Goal: Navigation & Orientation: Find specific page/section

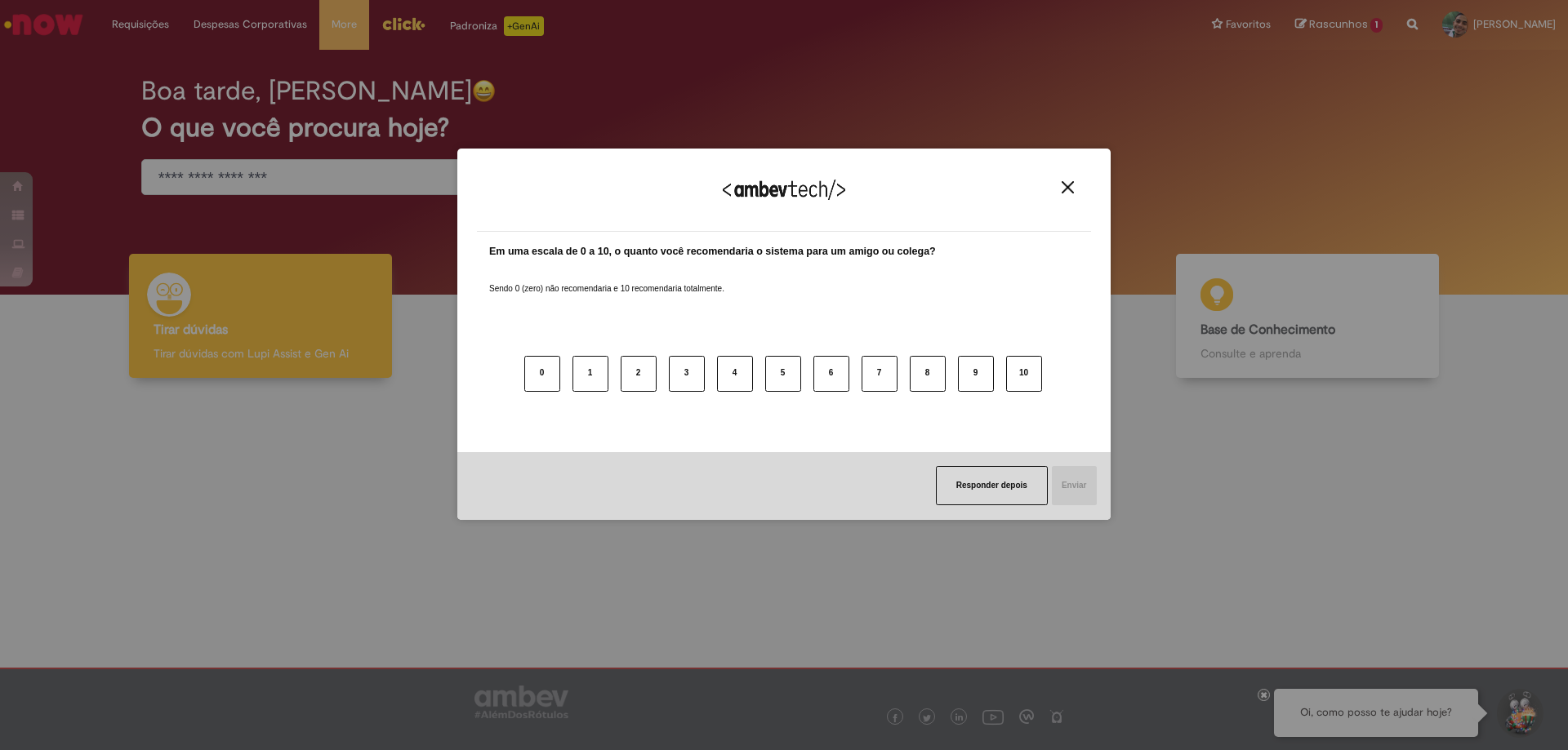
click at [1078, 175] on div "Agradecemos seu feedback!" at bounding box center [784, 199] width 614 height 63
click at [1065, 199] on div "Agradecemos seu feedback!" at bounding box center [784, 199] width 614 height 63
click at [1063, 186] on img "Close" at bounding box center [1068, 188] width 12 height 12
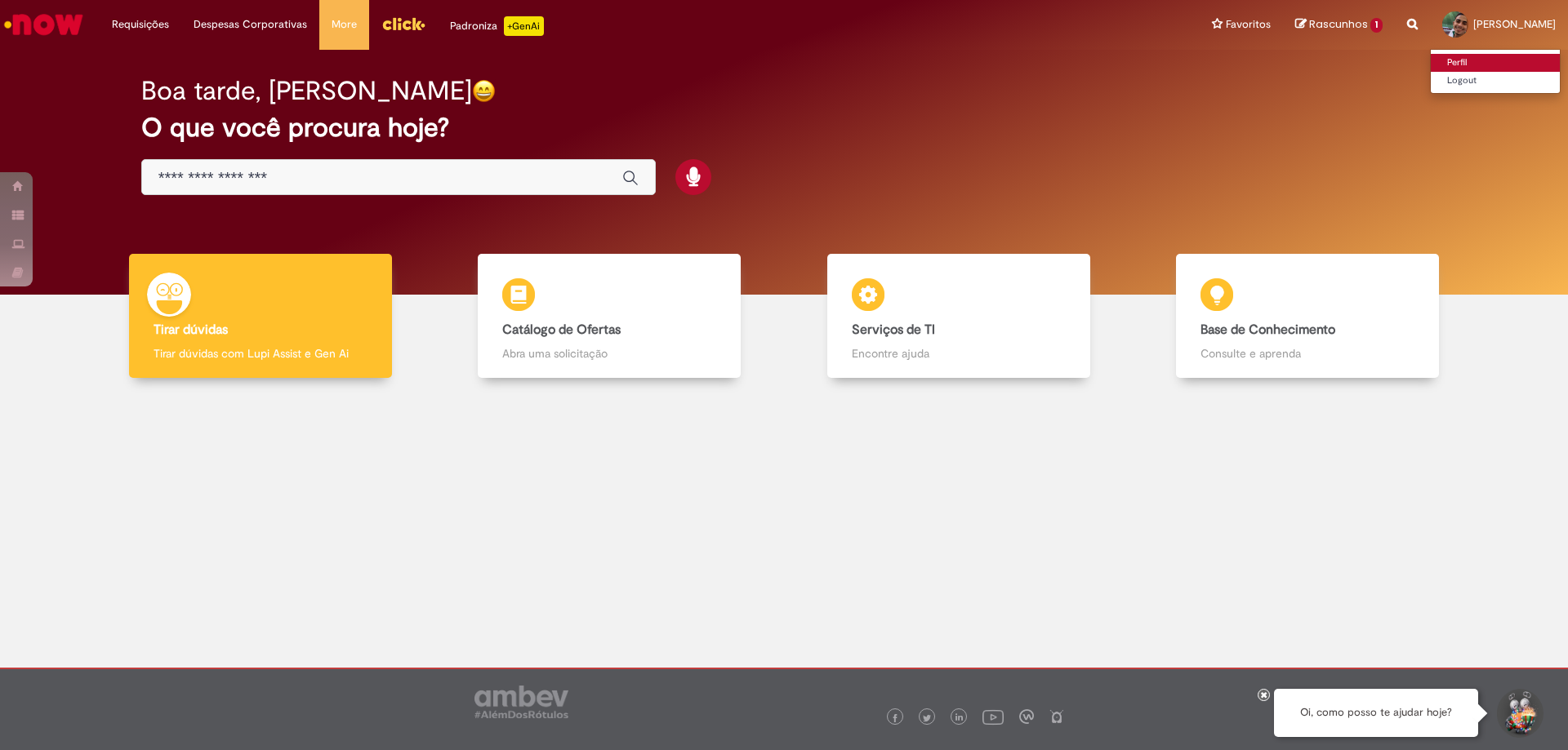
click at [1431, 55] on link "Perfil" at bounding box center [1495, 62] width 129 height 18
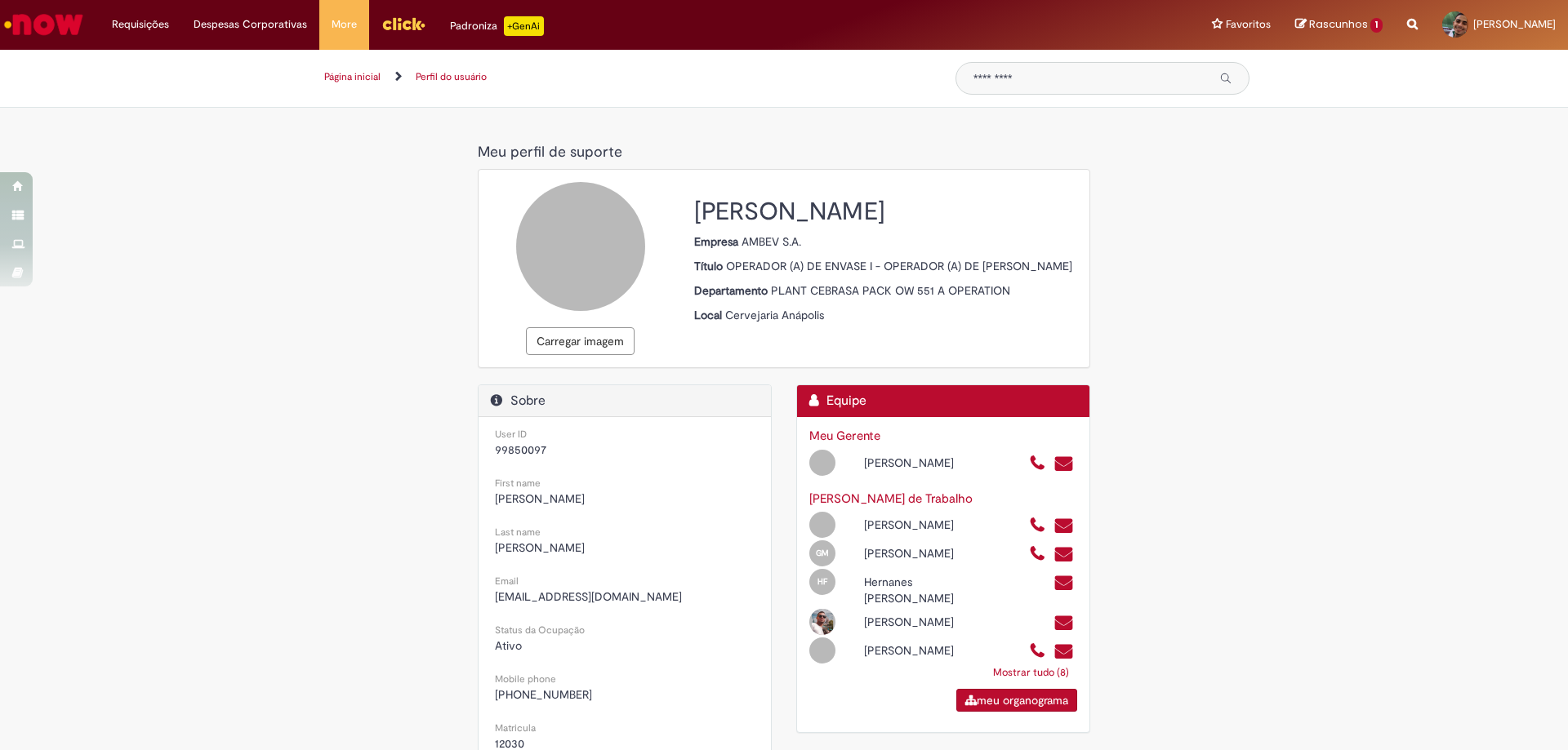
scroll to position [82, 0]
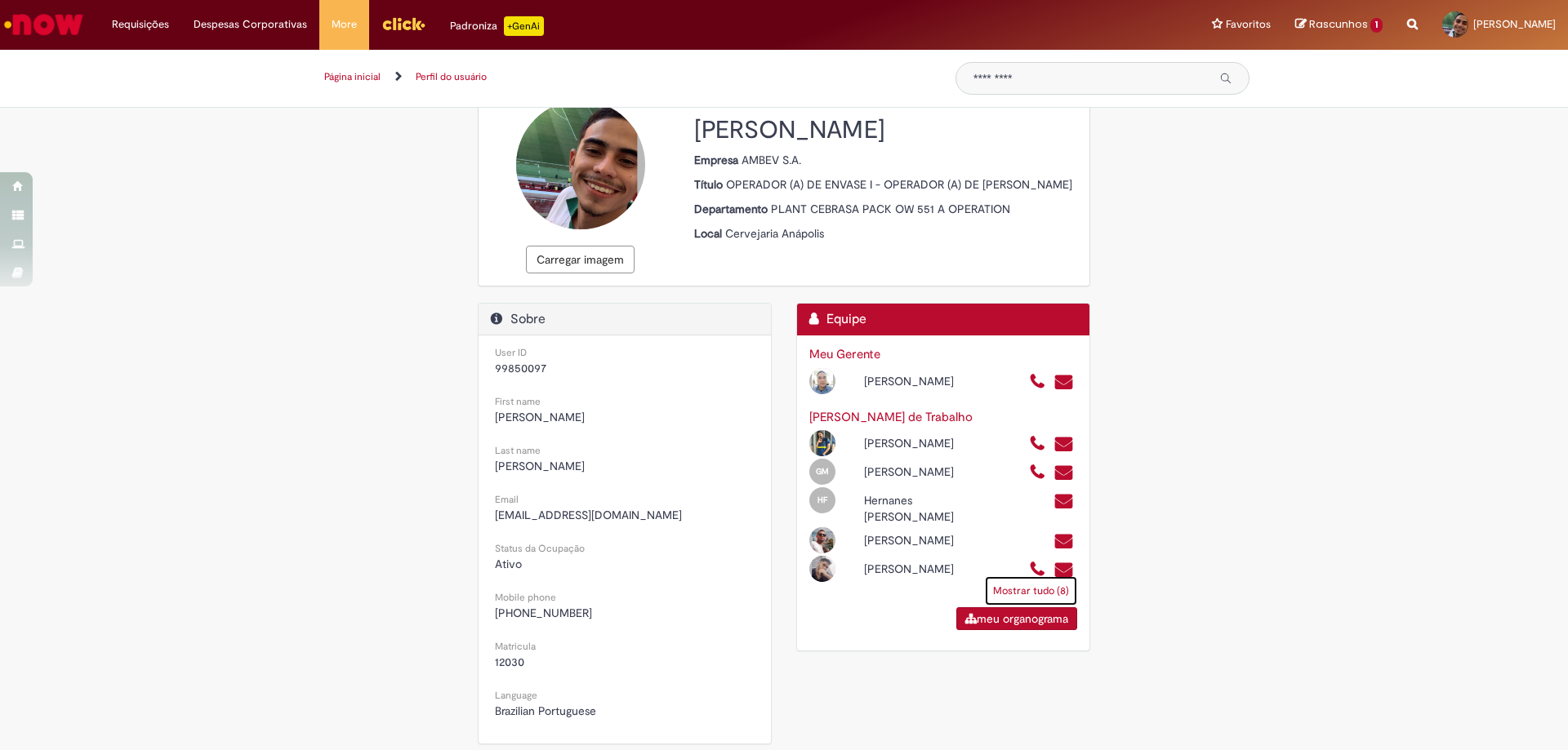
click at [1054, 601] on link "Mostrar tudo (8)" at bounding box center [1031, 590] width 92 height 30
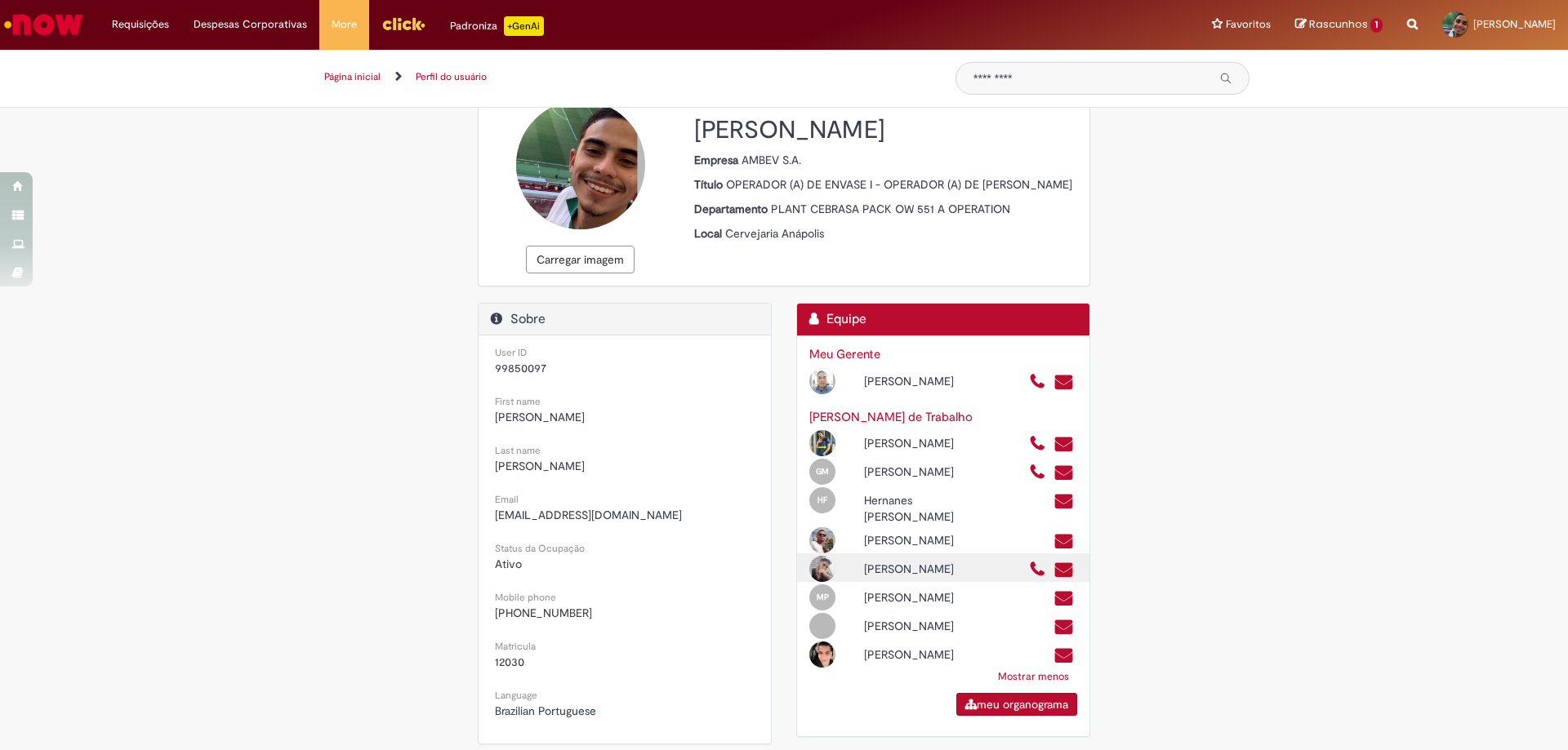
scroll to position [163, 0]
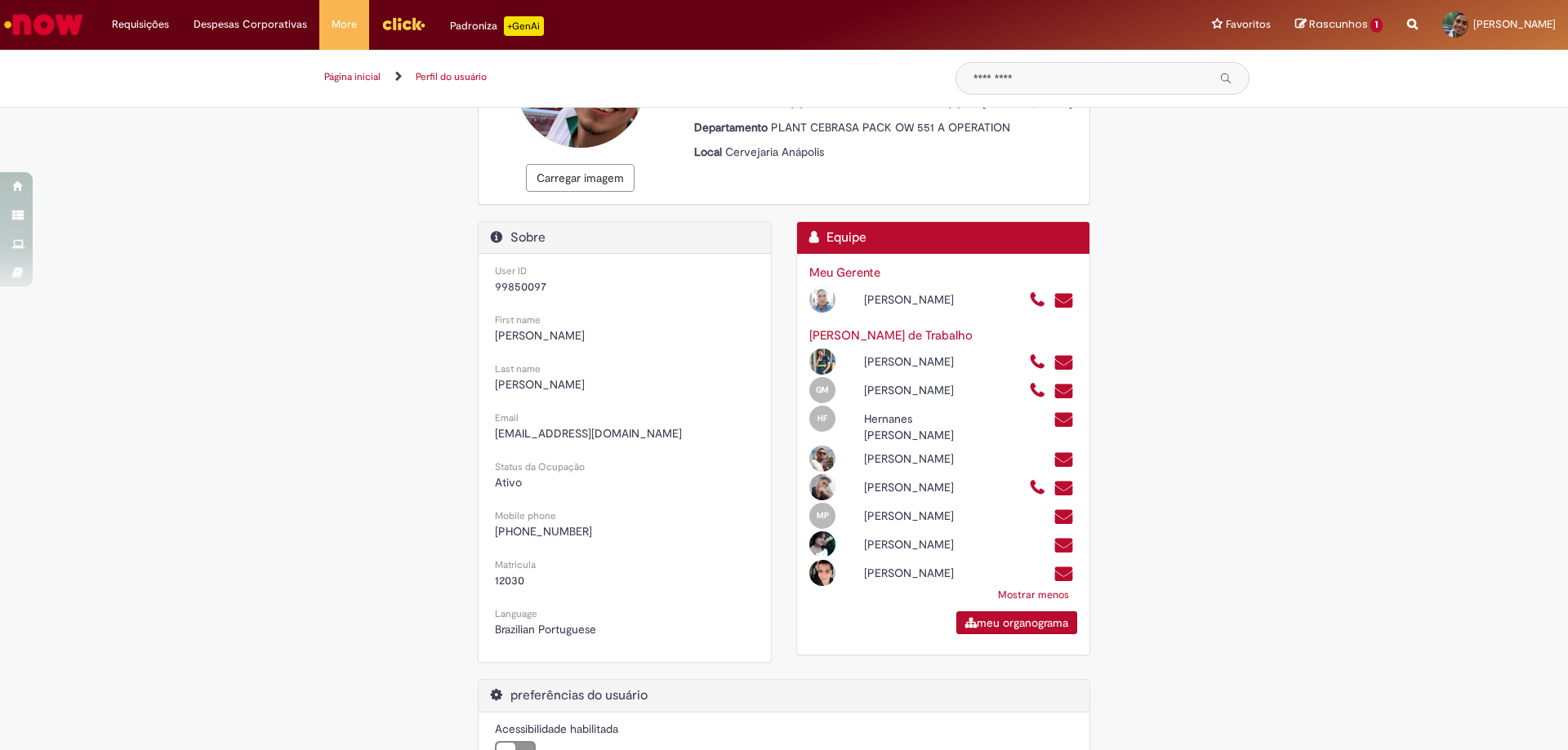
click at [1399, 499] on div "Meu perfil de suporte Meu perfil de suporte Carregar imagem [PERSON_NAME] Empre…" at bounding box center [784, 443] width 1568 height 941
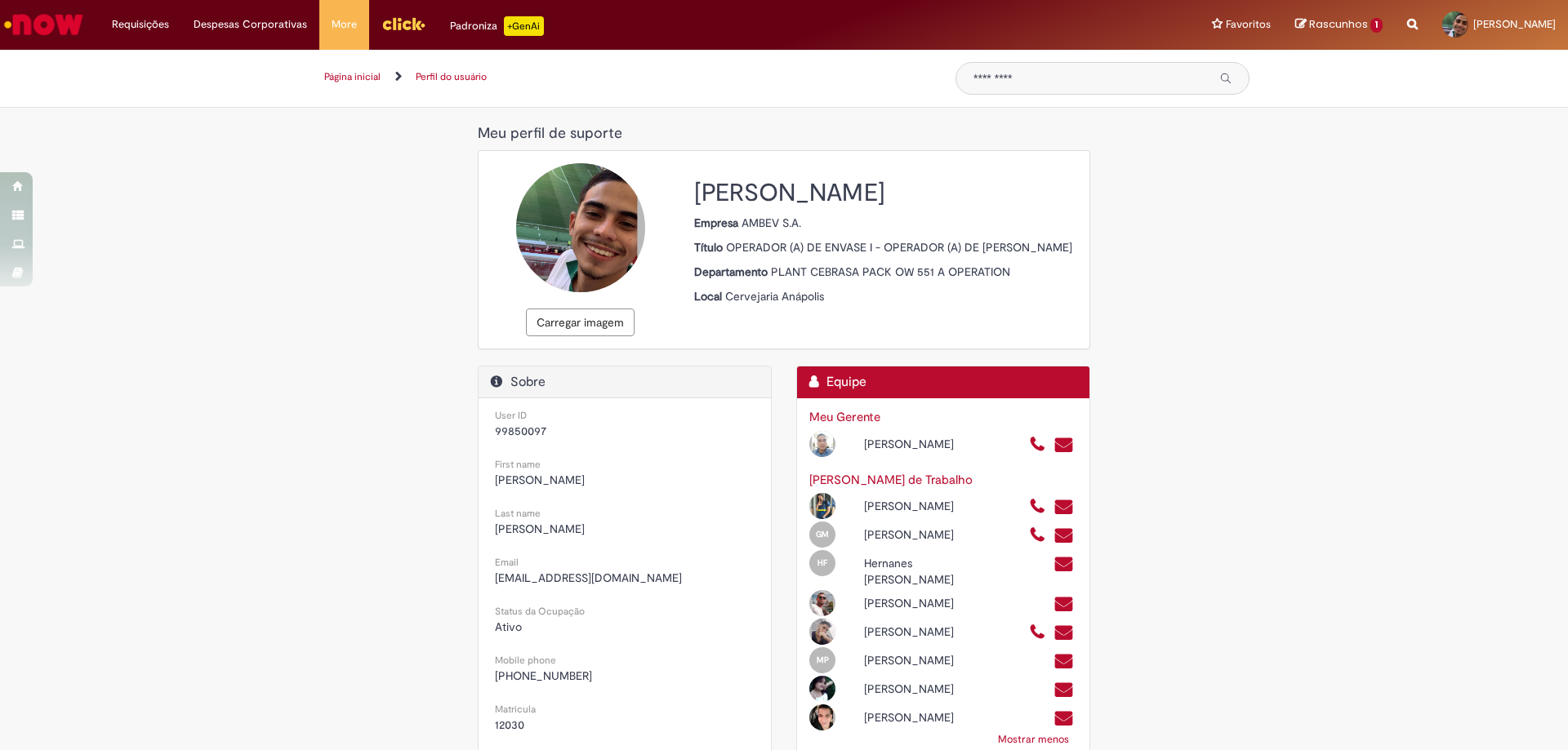
scroll to position [0, 0]
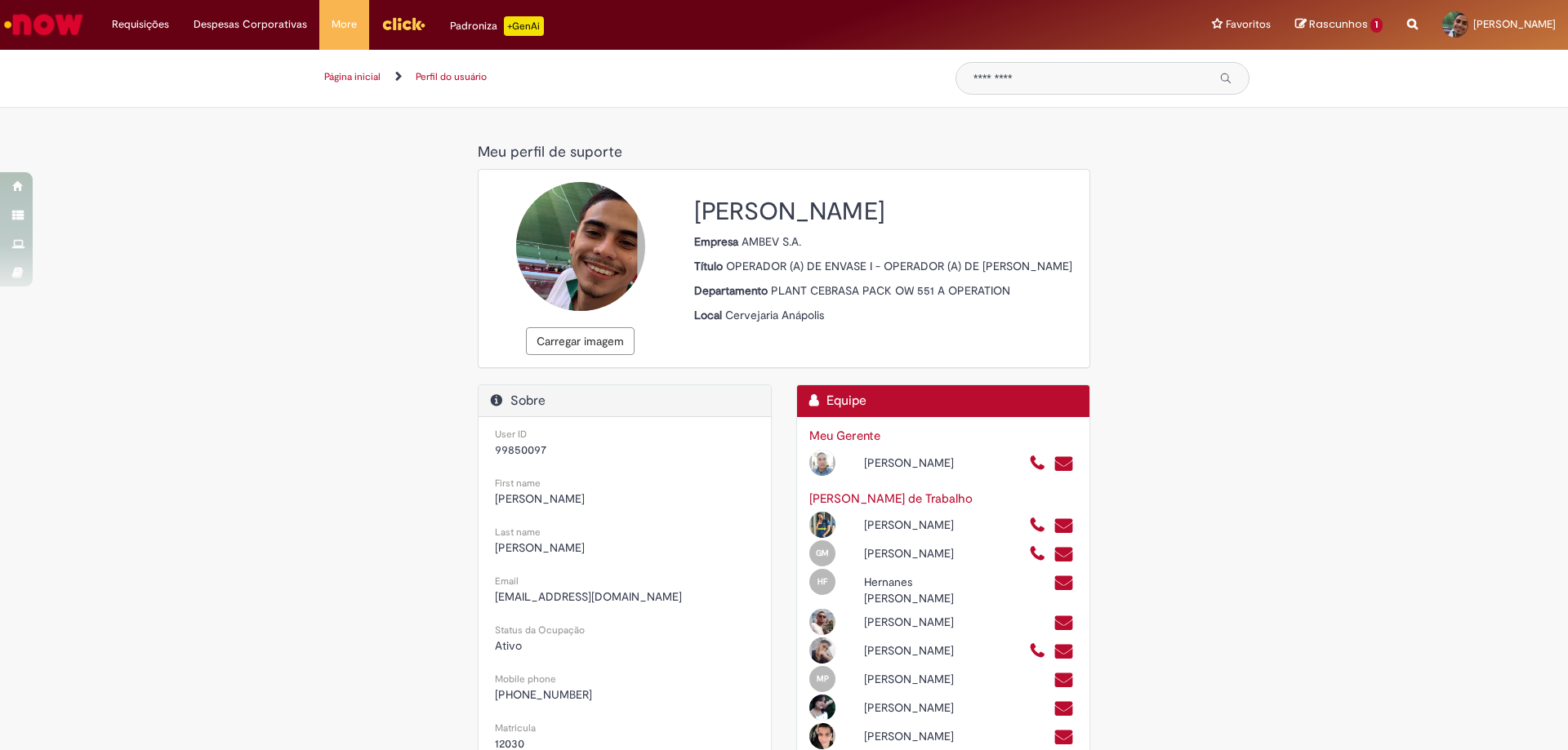
click at [1295, 32] on link "Rascunhos 1" at bounding box center [1338, 24] width 87 height 15
